Goal: Information Seeking & Learning: Learn about a topic

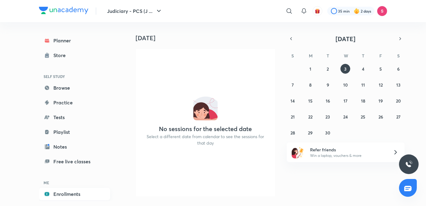
click at [63, 193] on link "Enrollments" at bounding box center [74, 194] width 71 height 12
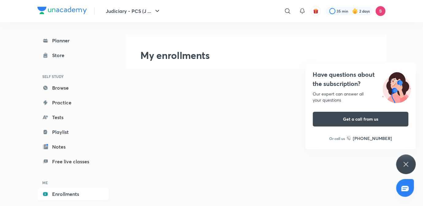
click at [406, 163] on icon at bounding box center [405, 163] width 7 height 7
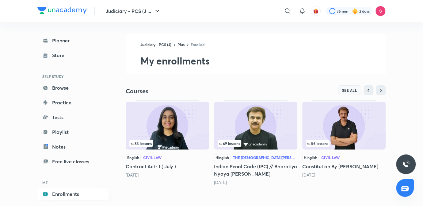
click at [351, 88] on span "SEE ALL" at bounding box center [349, 90] width 15 height 4
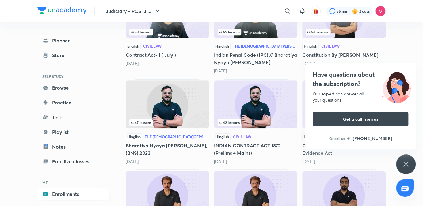
scroll to position [130, 0]
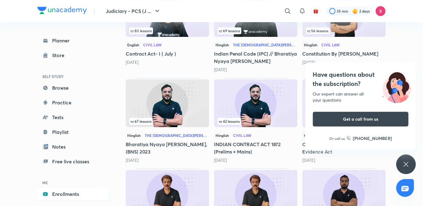
click at [407, 165] on icon at bounding box center [405, 163] width 7 height 7
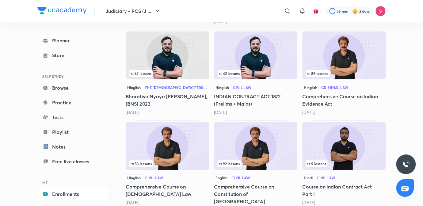
scroll to position [178, 0]
click at [180, 139] on img at bounding box center [167, 146] width 83 height 48
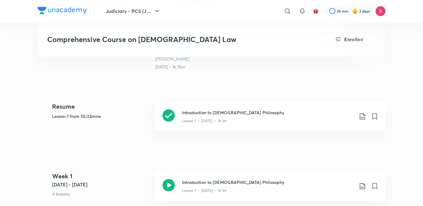
scroll to position [249, 0]
click at [215, 115] on div "Lesson 1 • [DATE] • 1h 1m" at bounding box center [268, 119] width 172 height 8
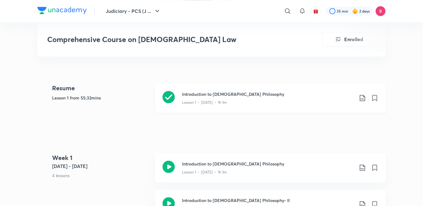
scroll to position [294, 0]
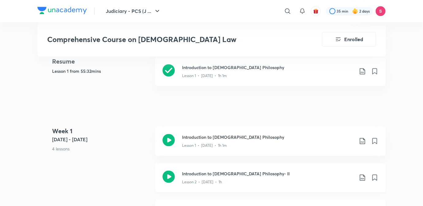
click at [209, 179] on p "Lesson 2 • [DATE] • 1h" at bounding box center [202, 182] width 40 height 6
